Goal: Check status: Check status

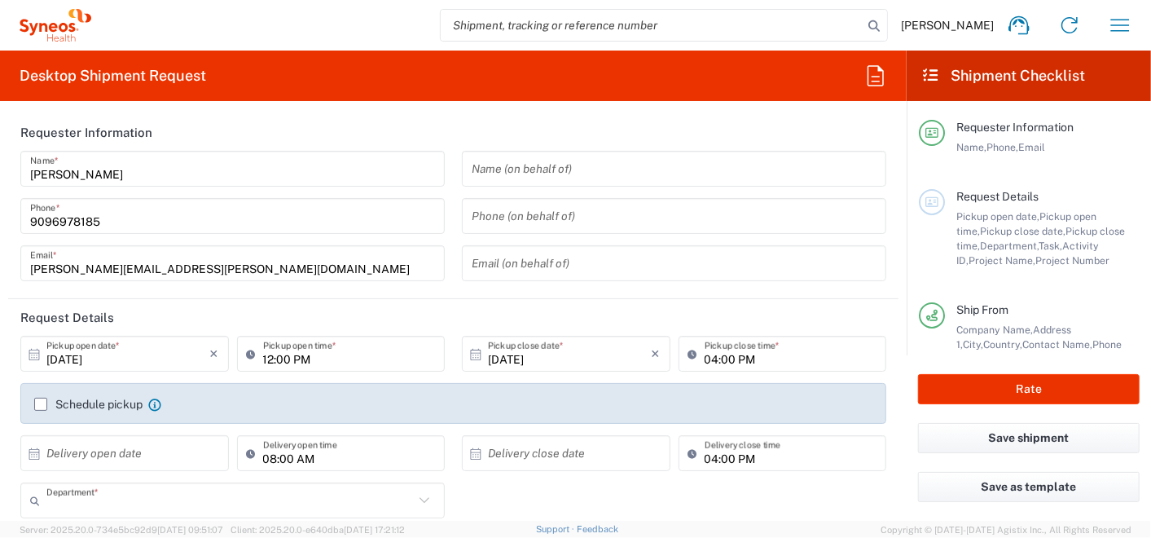
type input "4010"
type input "Mahārāshtra"
type input "[GEOGRAPHIC_DATA]"
type input "Syneos Health India Private Limited"
click at [1124, 26] on icon "button" at bounding box center [1120, 25] width 26 height 26
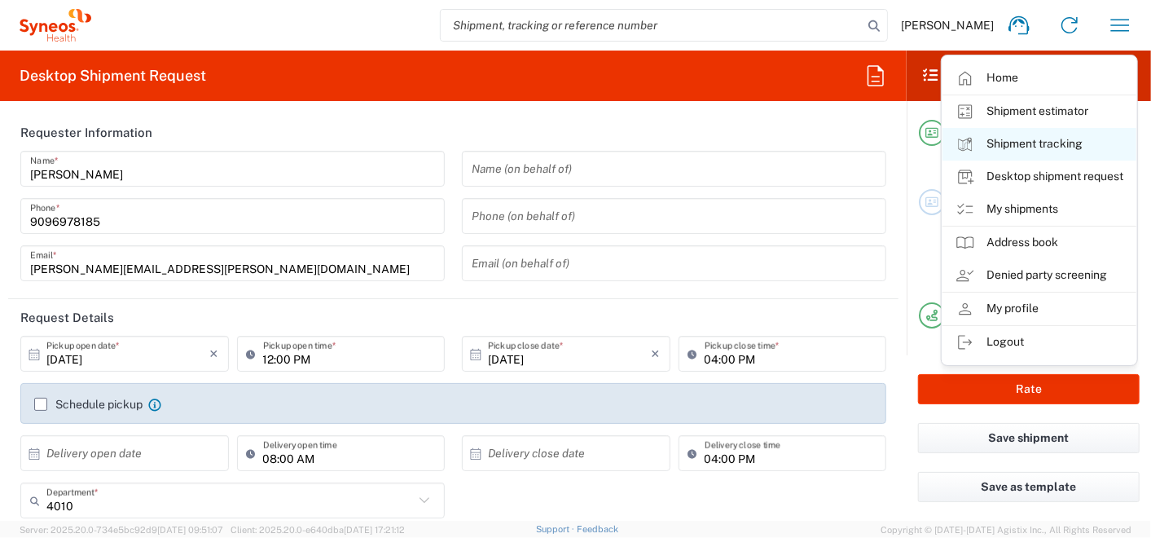
click at [1027, 154] on link "Shipment tracking" at bounding box center [1040, 144] width 194 height 33
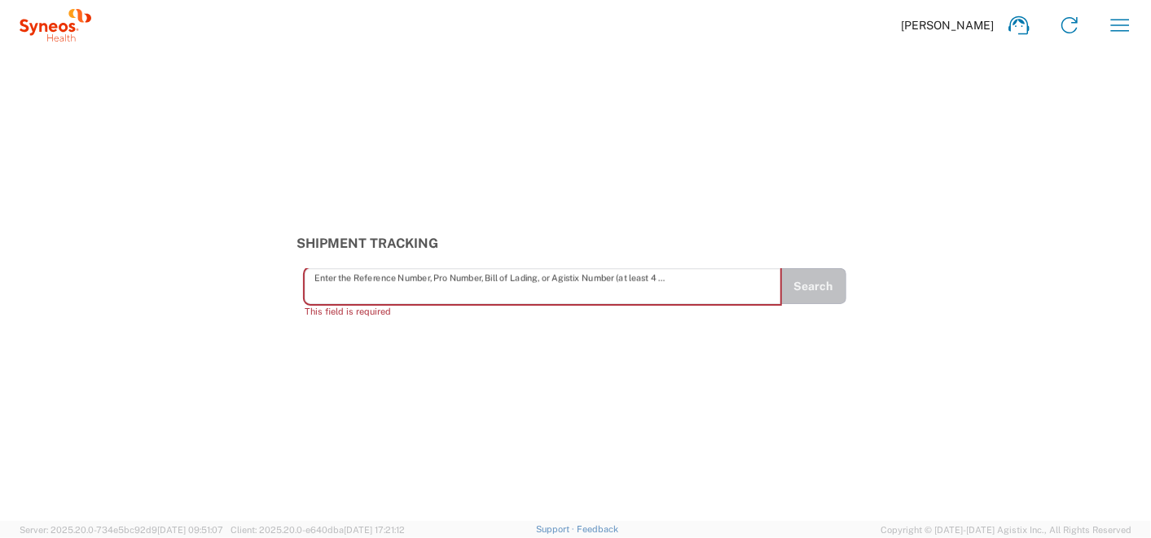
click at [535, 282] on input "text" at bounding box center [543, 286] width 458 height 29
paste input "393381705822"
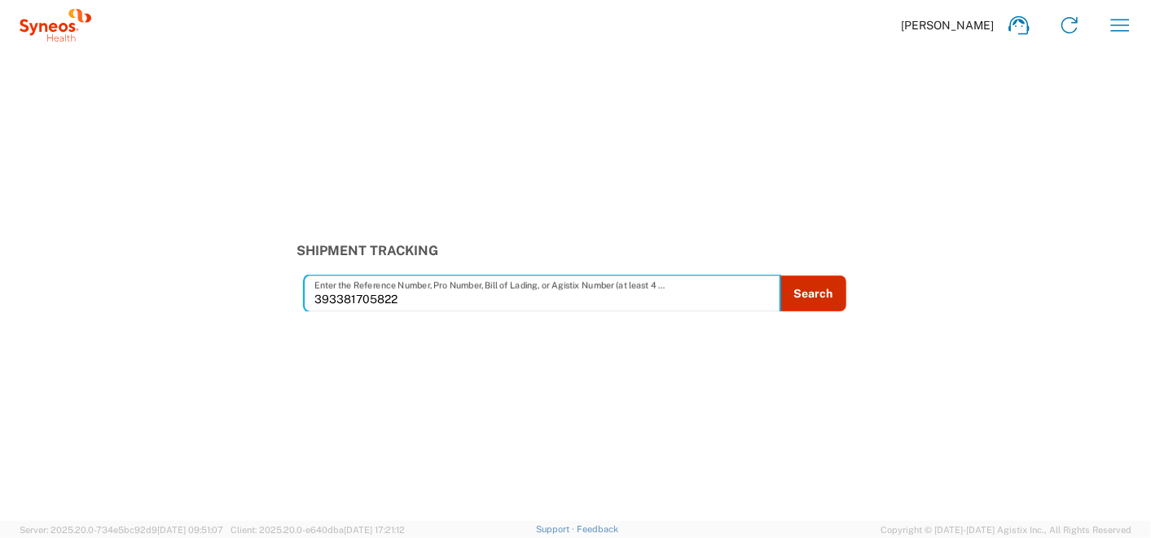
type input "393381705822"
click at [819, 298] on button "Search" at bounding box center [813, 293] width 67 height 36
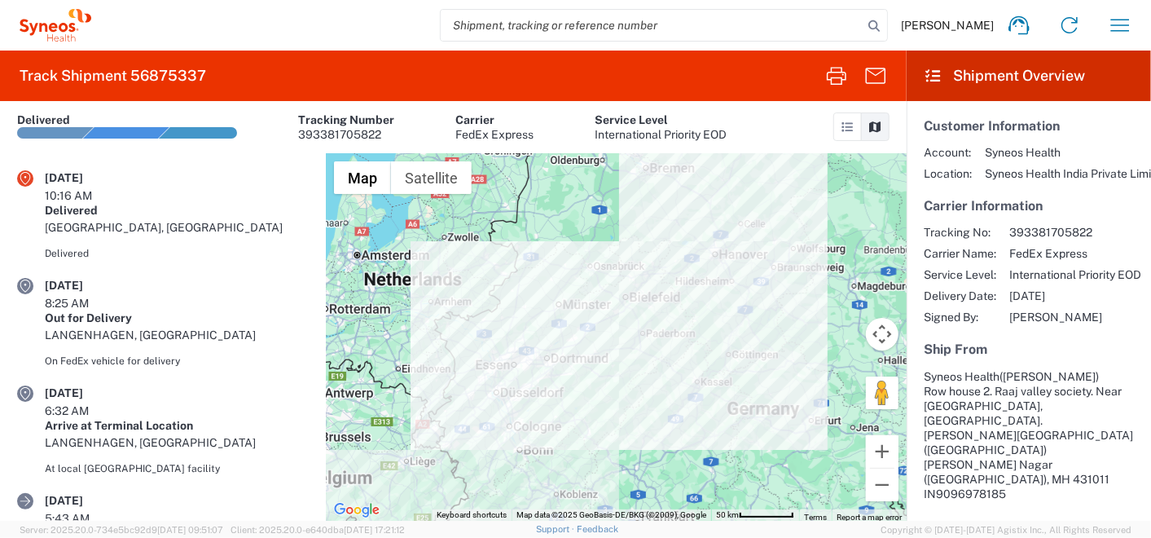
click at [586, 33] on input "search" at bounding box center [652, 25] width 422 height 31
paste input "393381195938"
type input "393381195938"
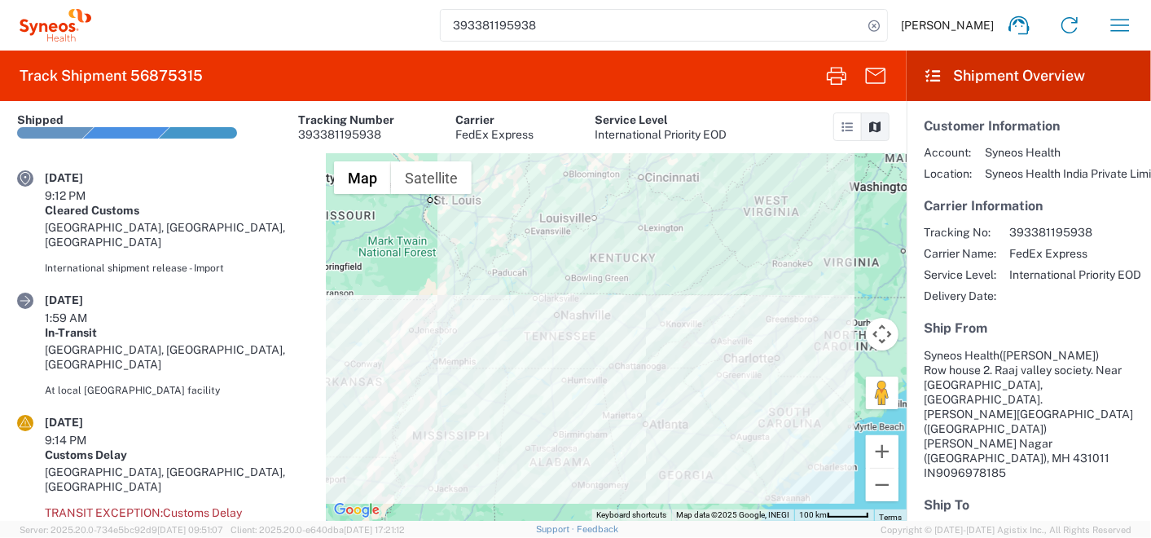
click at [109, 525] on div "Clearance delay - Import; Shipment requires a Commercial Invoice." at bounding box center [177, 539] width 264 height 29
drag, startPoint x: 109, startPoint y: 400, endPoint x: 93, endPoint y: 367, distance: 36.4
click at [93, 506] on span "Transit exception:" at bounding box center [104, 512] width 118 height 13
click at [23, 415] on icon at bounding box center [25, 422] width 15 height 15
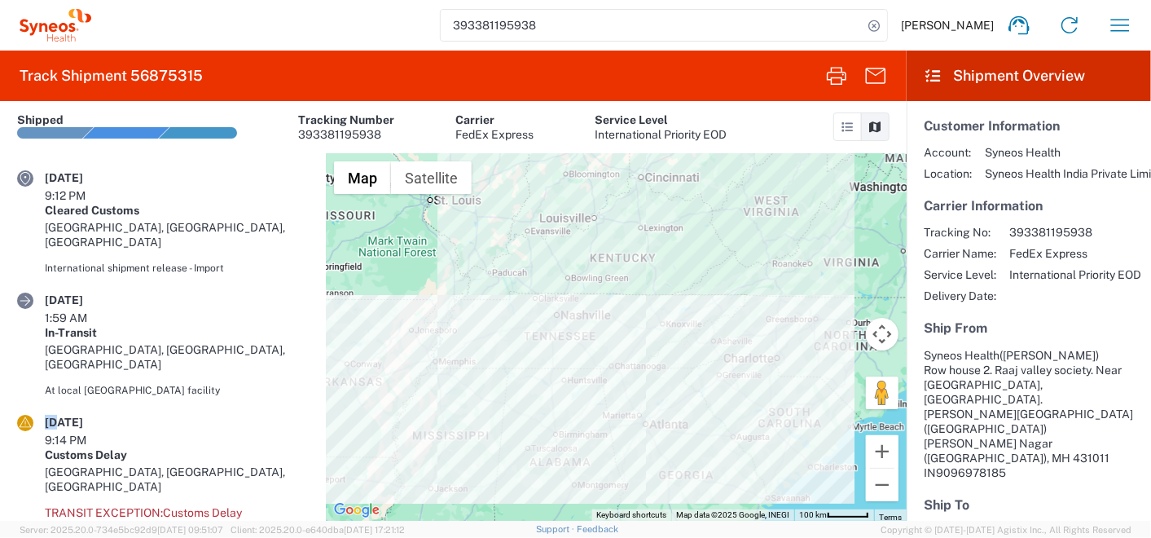
click at [23, 415] on icon at bounding box center [25, 422] width 15 height 15
drag, startPoint x: 23, startPoint y: 330, endPoint x: 192, endPoint y: 368, distance: 173.7
click at [192, 506] on span "Customs Delay" at bounding box center [202, 512] width 79 height 13
